Goal: Book appointment/travel/reservation

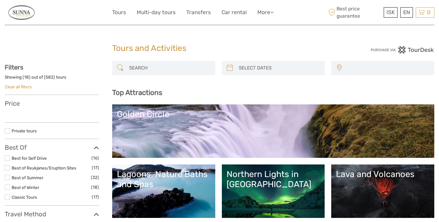
select select
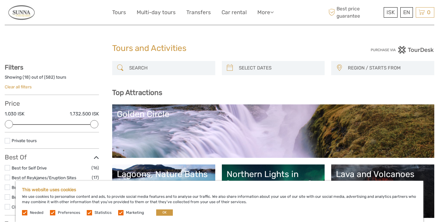
click at [53, 210] on label at bounding box center [52, 212] width 5 height 5
click at [0, 0] on input "checkbox" at bounding box center [0, 0] width 0 height 0
click at [89, 211] on label at bounding box center [89, 212] width 5 height 5
click at [0, 0] on input "checkbox" at bounding box center [0, 0] width 0 height 0
click at [121, 212] on label at bounding box center [120, 212] width 5 height 5
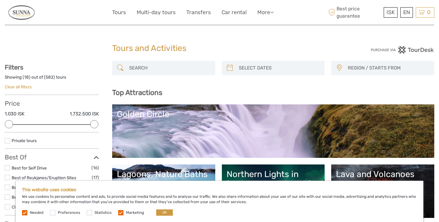
click at [0, 0] on input "checkbox" at bounding box center [0, 0] width 0 height 0
click at [160, 212] on button "OK" at bounding box center [164, 212] width 17 height 6
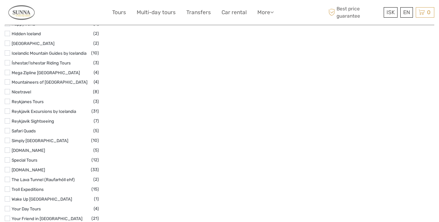
scroll to position [902, 0]
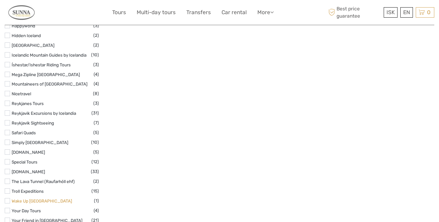
click at [45, 198] on link "Wake Up [GEOGRAPHIC_DATA]" at bounding box center [42, 200] width 60 height 5
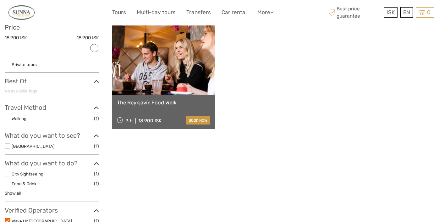
scroll to position [78, 0]
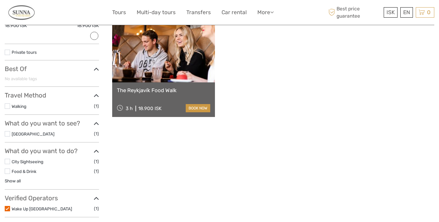
scroll to position [86, 0]
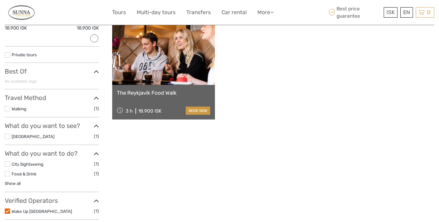
click at [6, 208] on label at bounding box center [7, 210] width 5 height 5
click at [0, 0] on input "checkbox" at bounding box center [0, 0] width 0 height 0
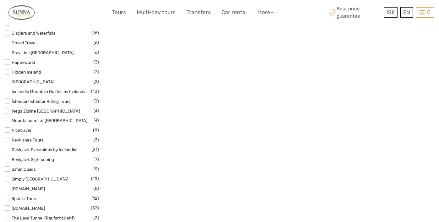
scroll to position [864, 0]
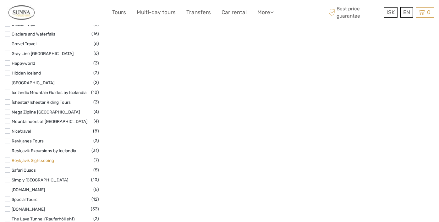
click at [44, 158] on link "Reykjavik Sightseeing" at bounding box center [33, 160] width 42 height 5
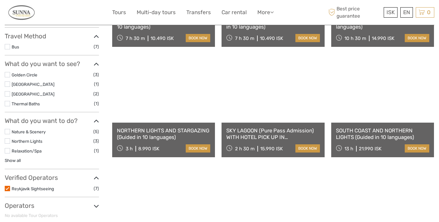
scroll to position [156, 0]
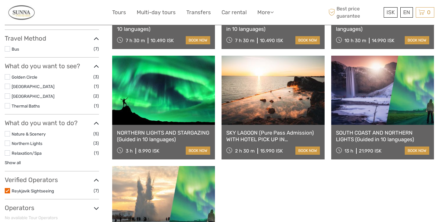
click at [6, 188] on label at bounding box center [7, 190] width 5 height 5
click at [0, 0] on input "checkbox" at bounding box center [0, 0] width 0 height 0
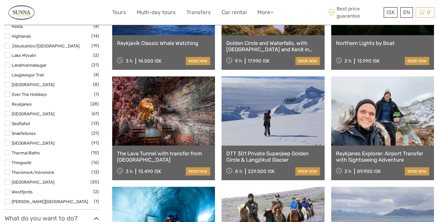
scroll to position [343, 0]
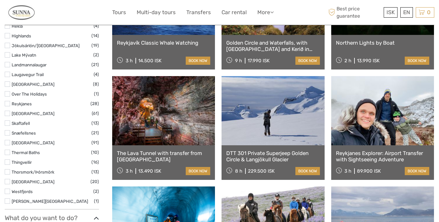
click at [8, 111] on label at bounding box center [7, 113] width 5 height 5
click at [0, 0] on input "checkbox" at bounding box center [0, 0] width 0 height 0
